Goal: Transaction & Acquisition: Purchase product/service

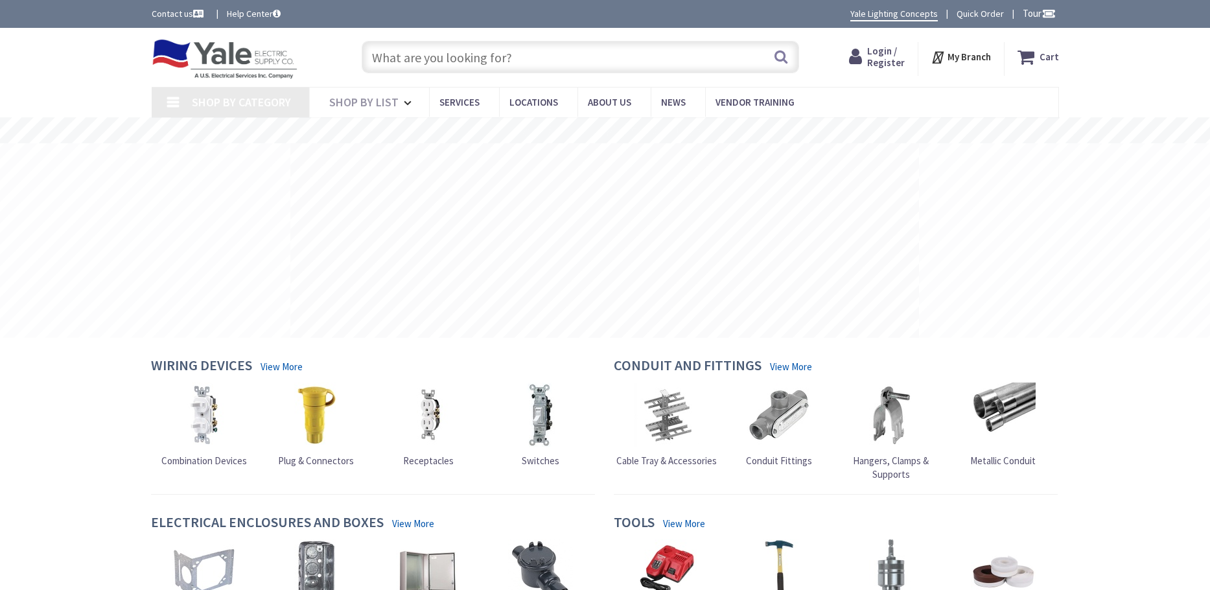
click at [380, 60] on input "text" at bounding box center [580, 57] width 437 height 32
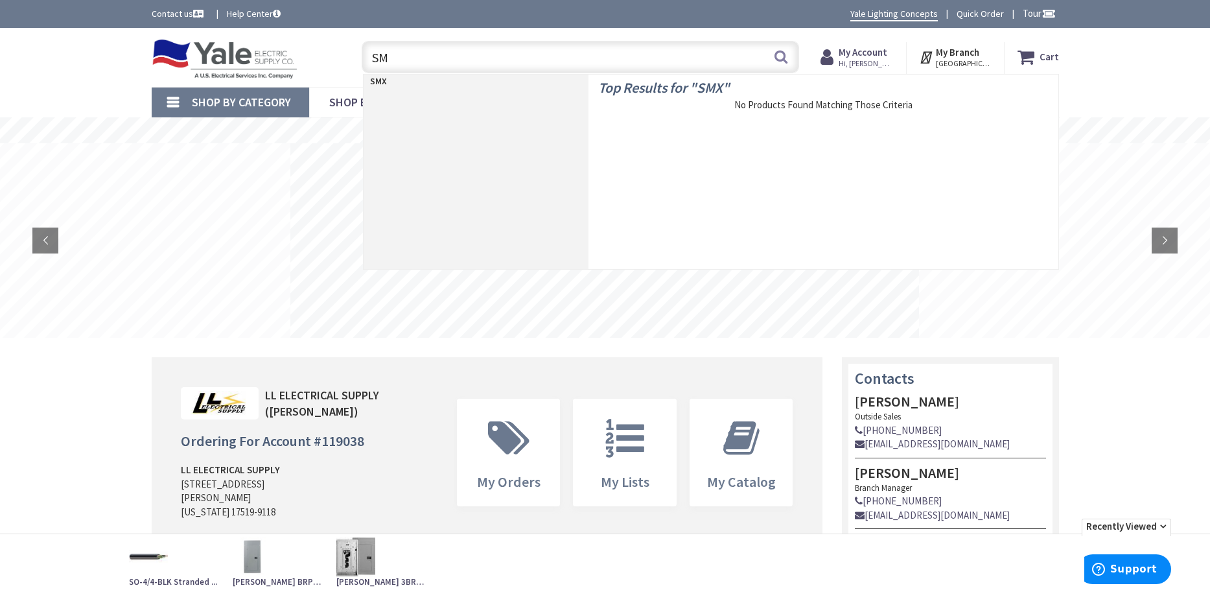
type input "S"
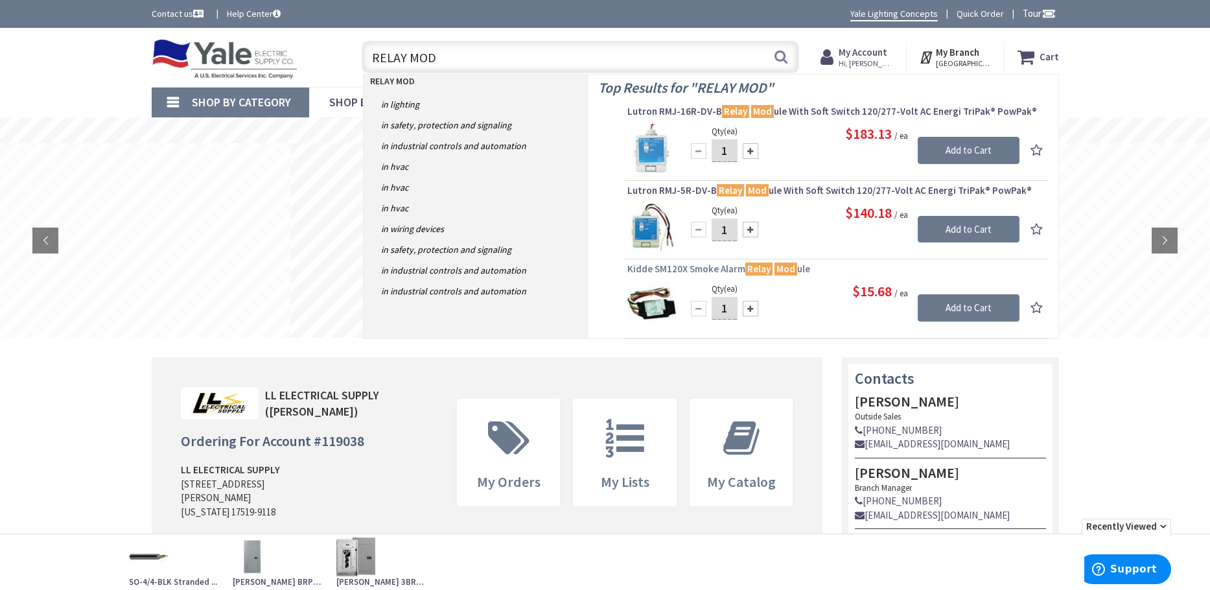
type input "RELAY MOD"
click at [667, 270] on span "Kidde SM120X Smoke Alarm Relay Mod ule" at bounding box center [836, 268] width 418 height 13
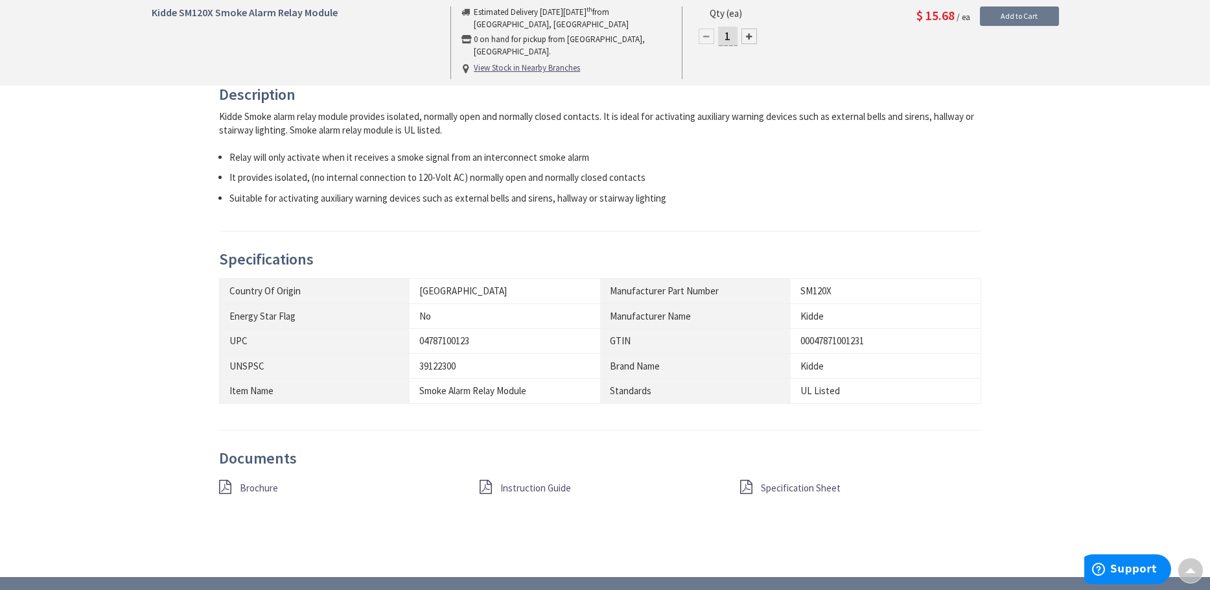
scroll to position [518, 0]
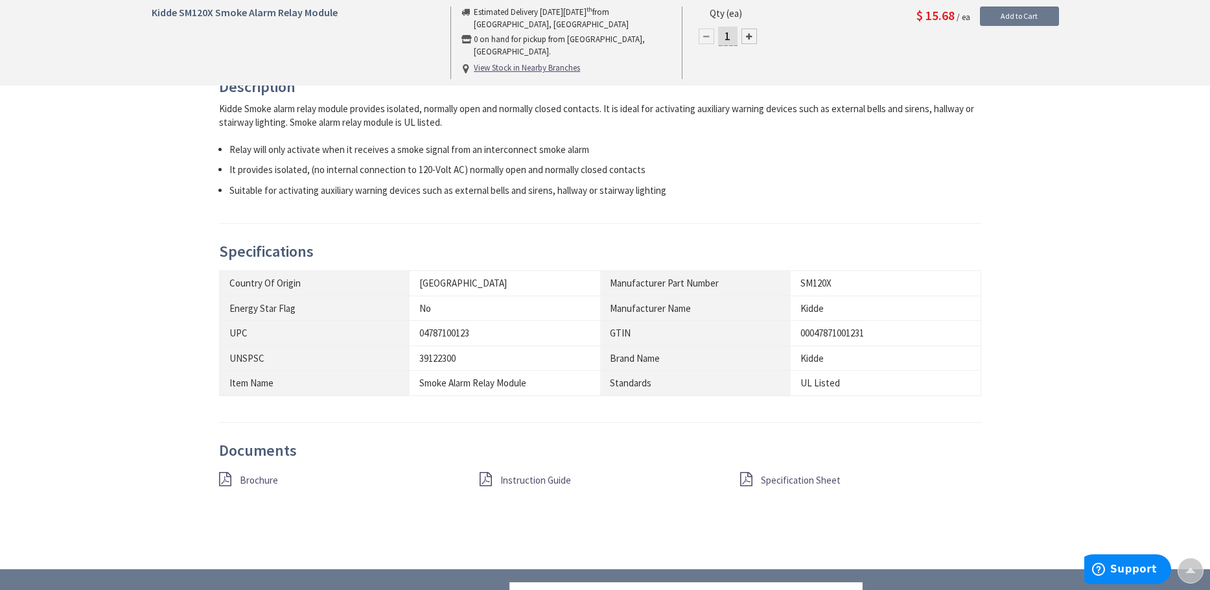
click at [776, 480] on span "Specification Sheet" at bounding box center [801, 480] width 80 height 12
